Goal: Navigation & Orientation: Go to known website

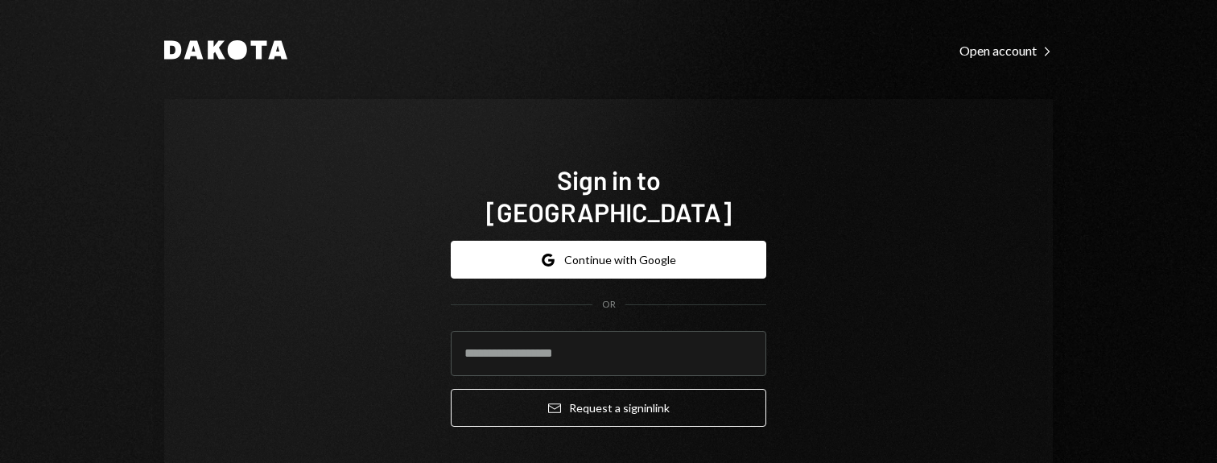
click at [885, 122] on div "Sign in to [GEOGRAPHIC_DATA] Google Continue with Google OR Email Request a sig…" at bounding box center [608, 301] width 889 height 405
drag, startPoint x: 942, startPoint y: 196, endPoint x: 716, endPoint y: 205, distance: 226.4
click at [922, 122] on div "Sign in to [GEOGRAPHIC_DATA] Google Continue with Google OR Email Request a sig…" at bounding box center [608, 301] width 889 height 405
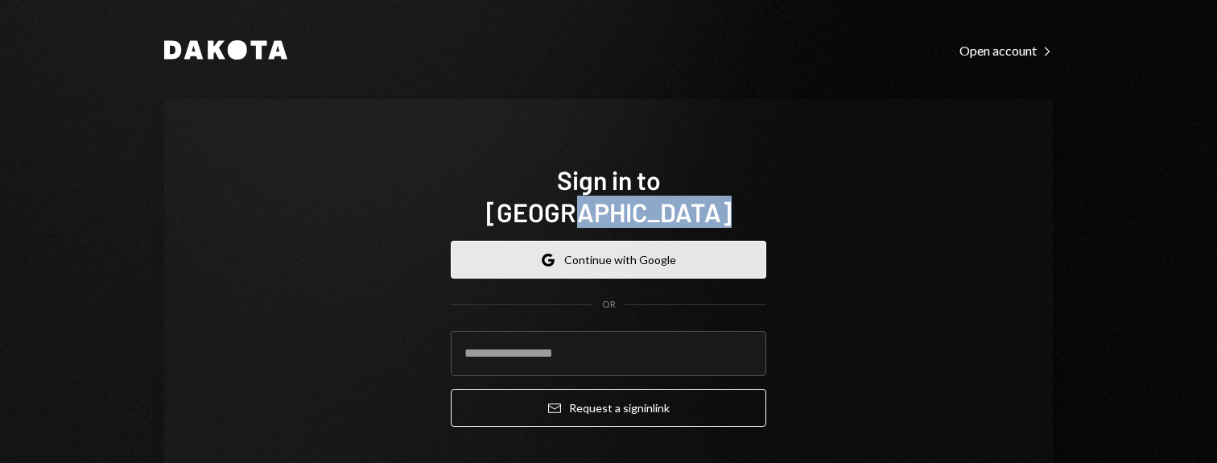
click at [559, 122] on button "Google Continue with Google" at bounding box center [608, 260] width 315 height 38
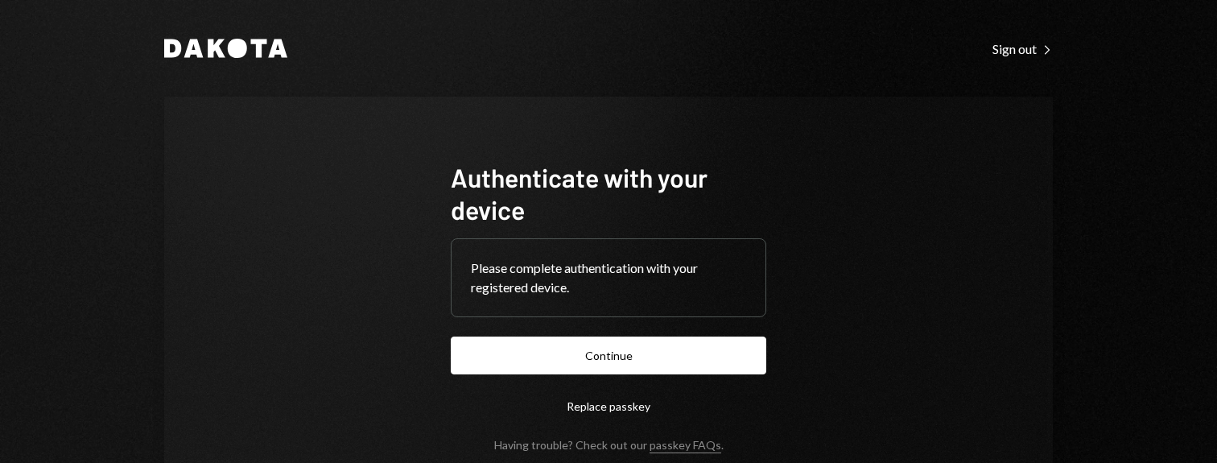
click at [686, 342] on form "Authenticate with your device Please complete authentication with your register…" at bounding box center [608, 306] width 315 height 291
click at [704, 361] on div "Dakota Sign out Right Caret Authenticate with your device Please complete authe…" at bounding box center [608, 231] width 1217 height 463
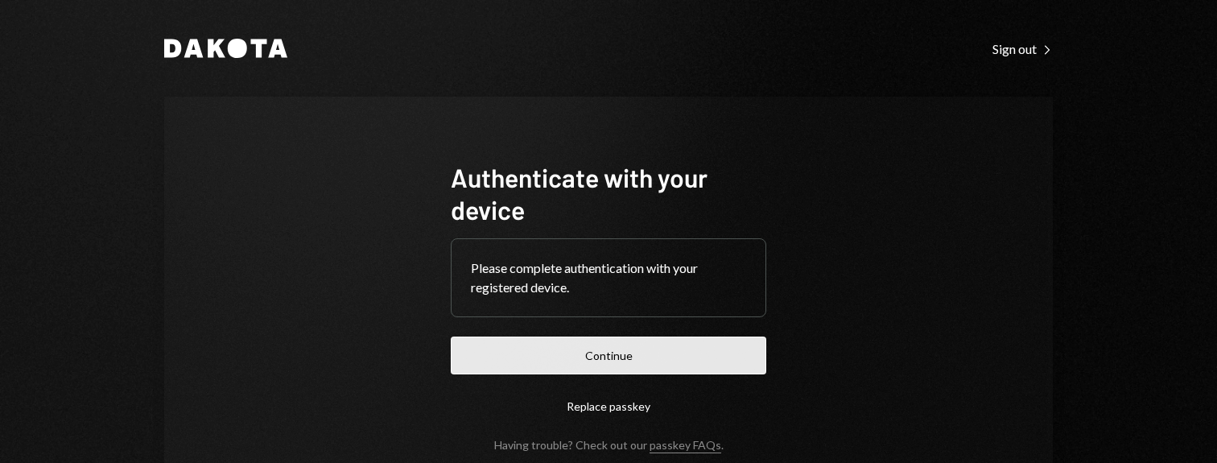
click at [701, 369] on button "Continue" at bounding box center [608, 355] width 315 height 38
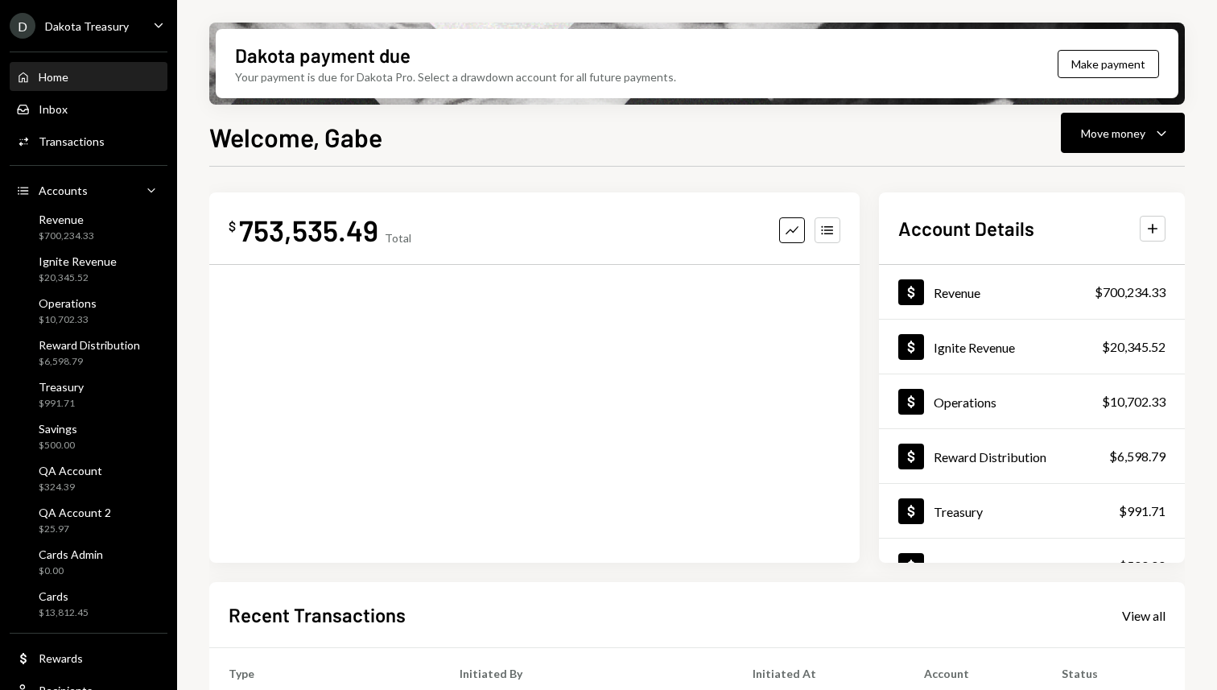
click at [198, 204] on div "Dakota payment due Your payment is due for Dakota Pro. Select a drawdown accoun…" at bounding box center [697, 345] width 1040 height 690
